Goal: Transaction & Acquisition: Purchase product/service

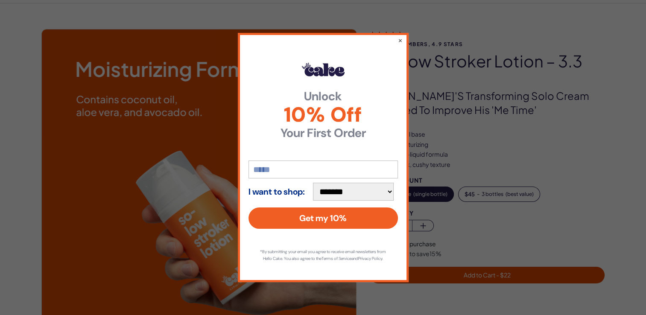
scroll to position [37, 0]
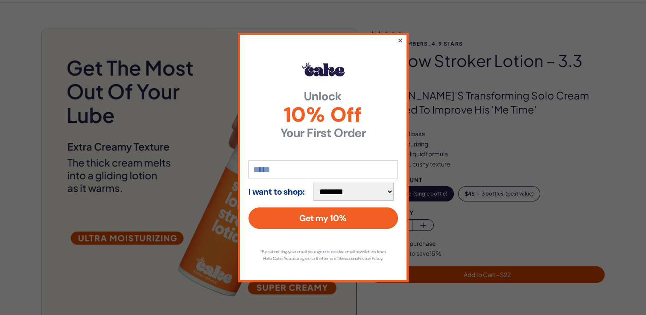
click at [400, 37] on button "×" at bounding box center [400, 40] width 6 height 10
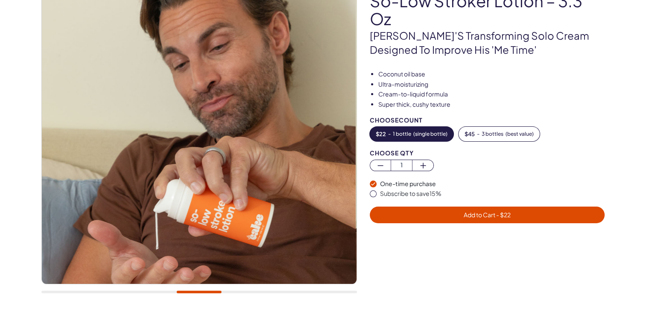
scroll to position [97, 0]
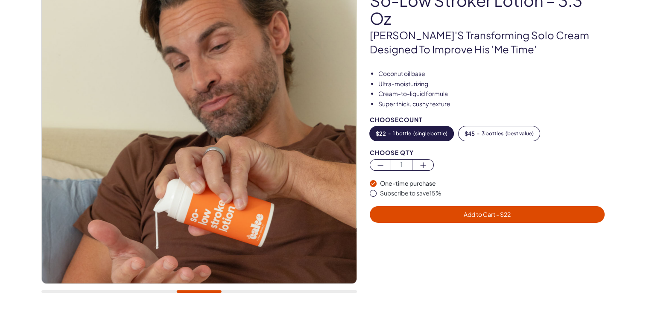
click at [400, 37] on p "[PERSON_NAME]'s transforming solo cream designed to improve his 'me time'" at bounding box center [487, 42] width 235 height 29
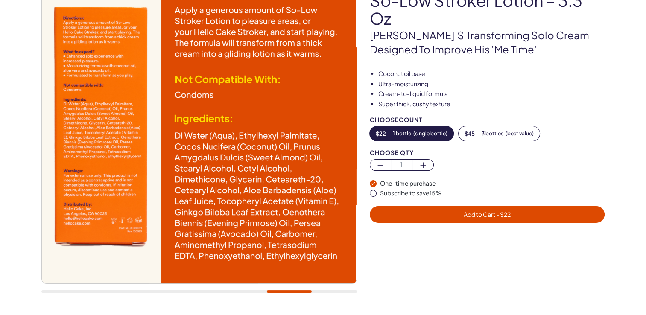
click at [400, 37] on p "[PERSON_NAME]'s transforming solo cream designed to improve his 'me time'" at bounding box center [487, 42] width 235 height 29
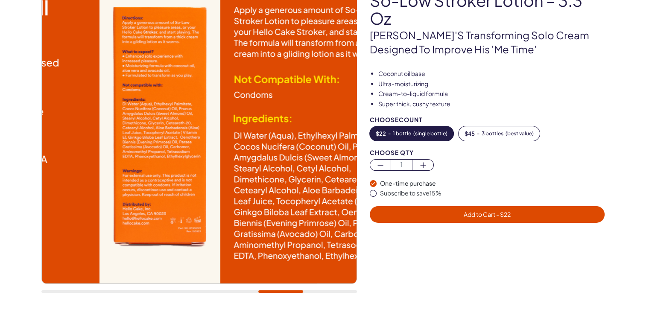
click at [381, 78] on div "20,000+ members, 4.9 stars So-Low Stroker Lotion – 3.3 oz Cake's transforming s…" at bounding box center [322, 134] width 563 height 333
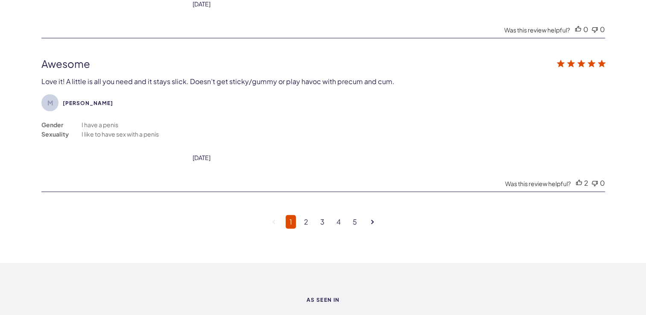
scroll to position [2294, 0]
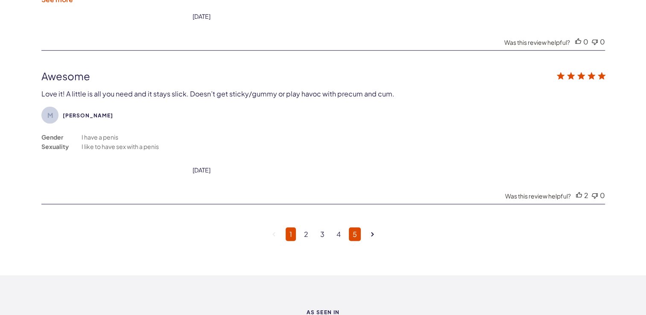
click at [354, 228] on link "5" at bounding box center [355, 235] width 12 height 14
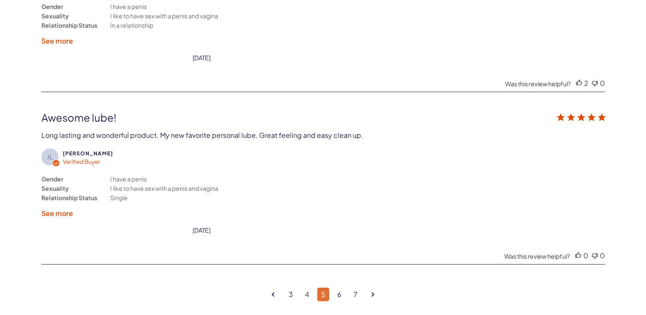
scroll to position [2249, 0]
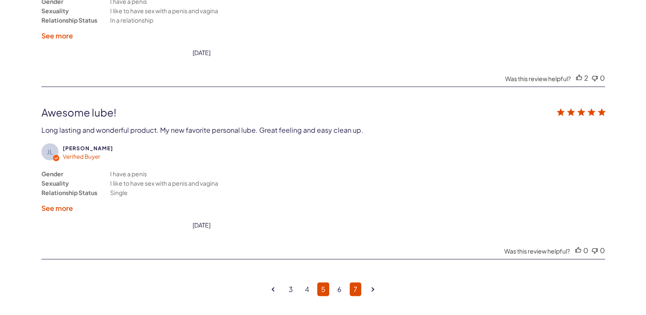
click at [357, 283] on link "7" at bounding box center [356, 290] width 12 height 14
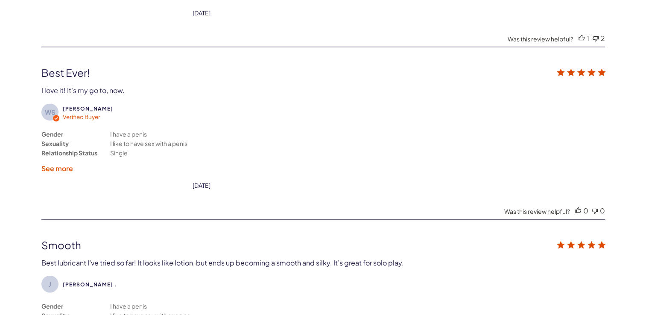
scroll to position [1913, 0]
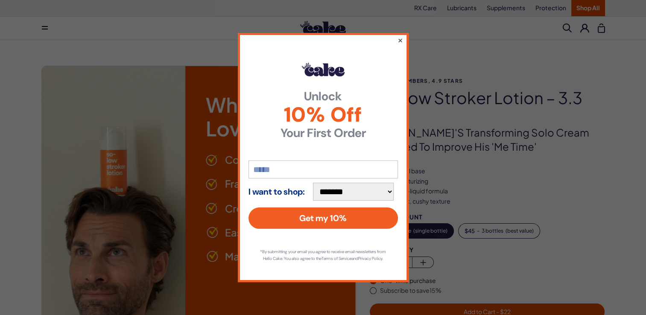
click at [403, 35] on button "×" at bounding box center [400, 40] width 6 height 10
